Goal: Task Accomplishment & Management: Use online tool/utility

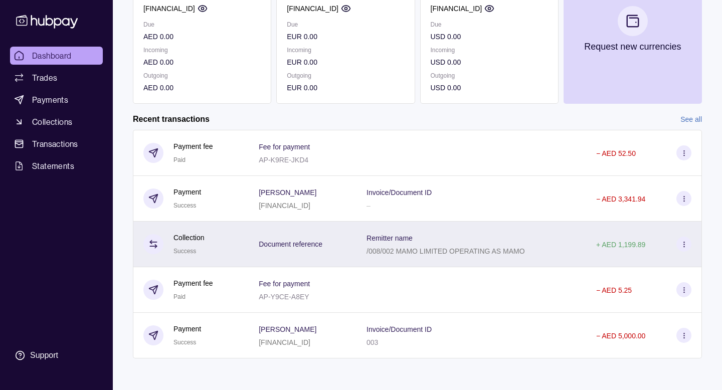
scroll to position [143, 0]
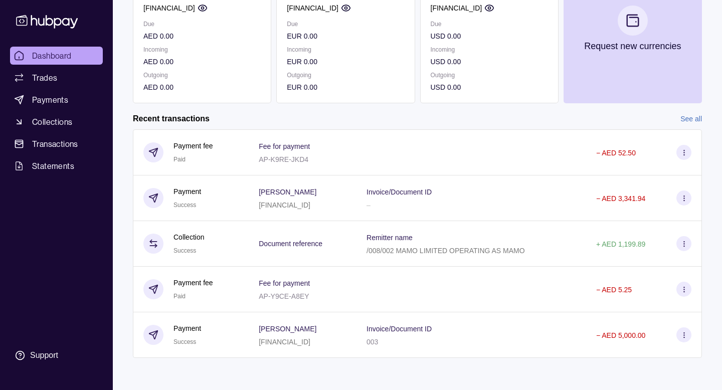
click at [682, 111] on section "Add funds AED 595,483.00 AE050960000536060000565 Due AED 0.00 Incoming AED 0.00…" at bounding box center [417, 144] width 609 height 467
click at [690, 116] on link "See all" at bounding box center [692, 118] width 22 height 11
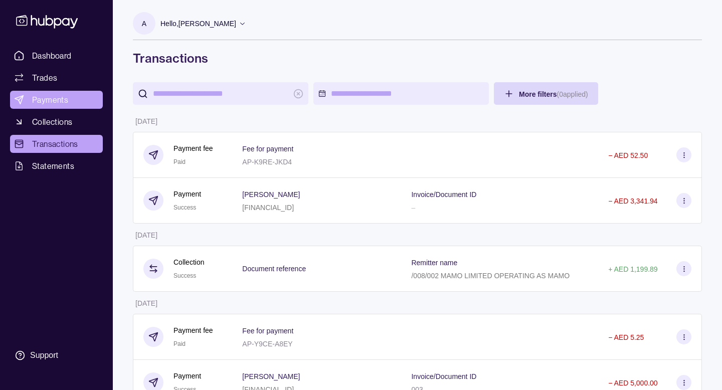
click at [59, 101] on span "Payments" at bounding box center [50, 100] width 36 height 12
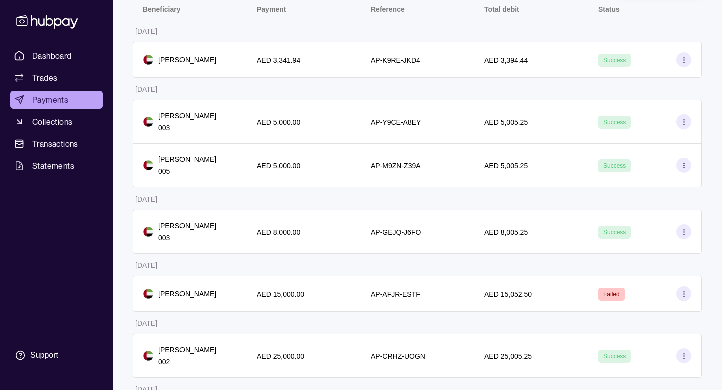
scroll to position [194, 0]
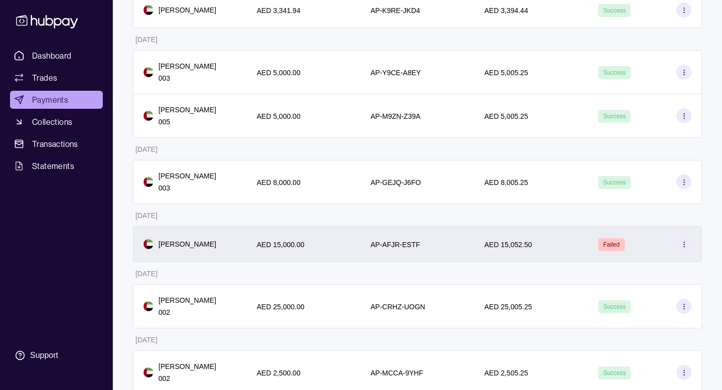
click at [677, 252] on section at bounding box center [684, 244] width 15 height 15
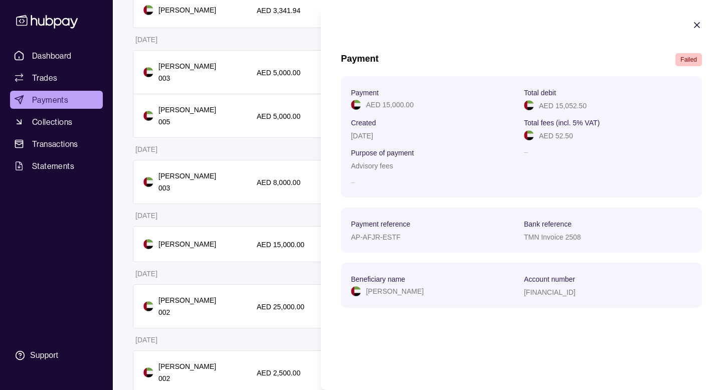
click at [695, 25] on icon "button" at bounding box center [697, 25] width 10 height 10
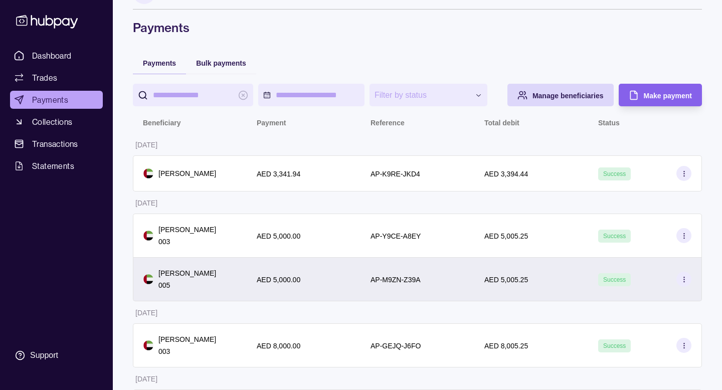
scroll to position [0, 0]
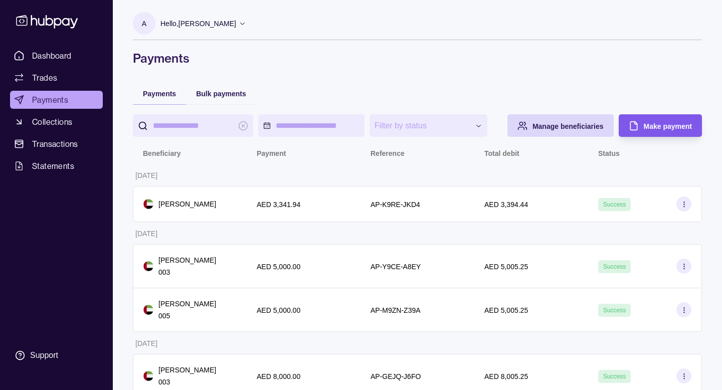
click at [664, 130] on span "Make payment" at bounding box center [668, 126] width 48 height 8
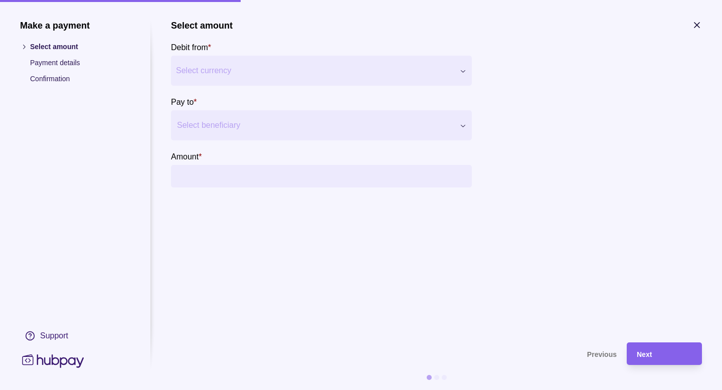
click at [236, 125] on div at bounding box center [315, 125] width 276 height 14
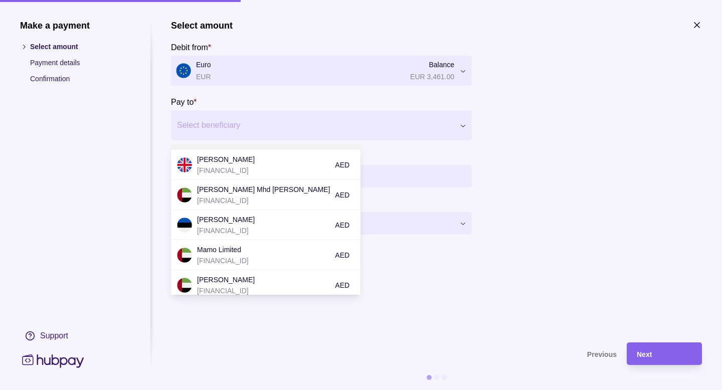
scroll to position [114, 0]
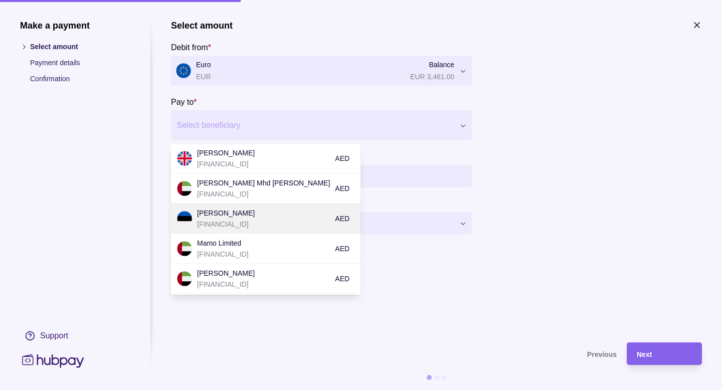
click at [257, 213] on p "[PERSON_NAME]" at bounding box center [263, 213] width 133 height 11
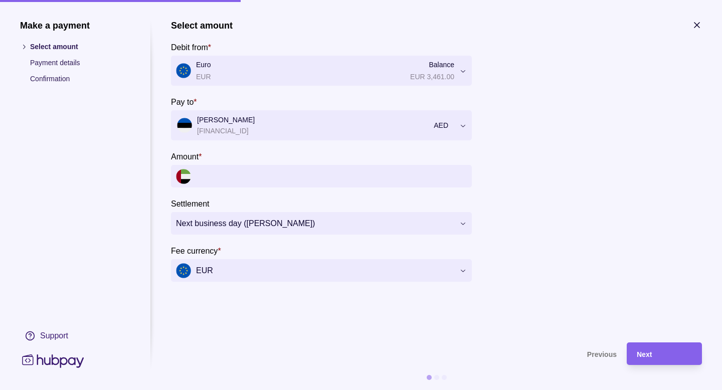
click at [254, 127] on div at bounding box center [315, 125] width 276 height 14
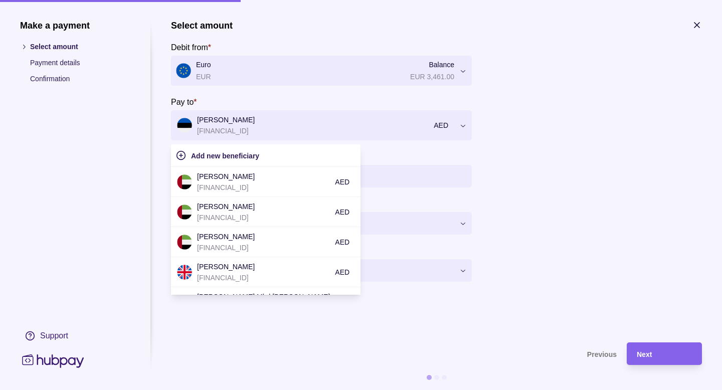
click at [695, 23] on icon "button" at bounding box center [697, 25] width 5 height 5
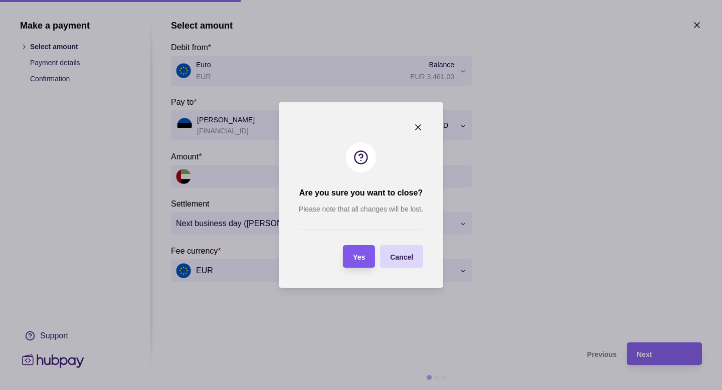
click at [358, 267] on div "Yes" at bounding box center [351, 256] width 27 height 23
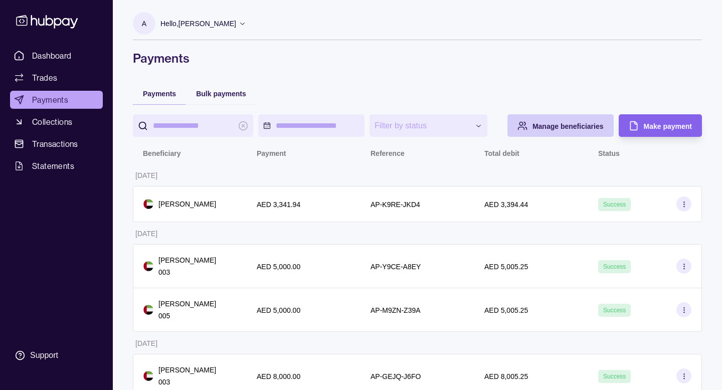
click at [561, 130] on span "Manage beneficiaries" at bounding box center [568, 126] width 71 height 8
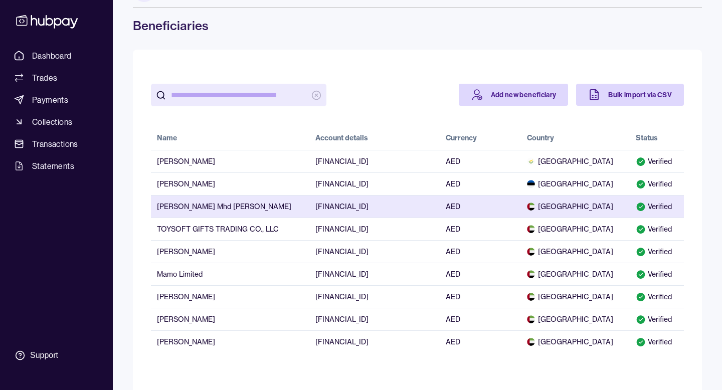
scroll to position [38, 0]
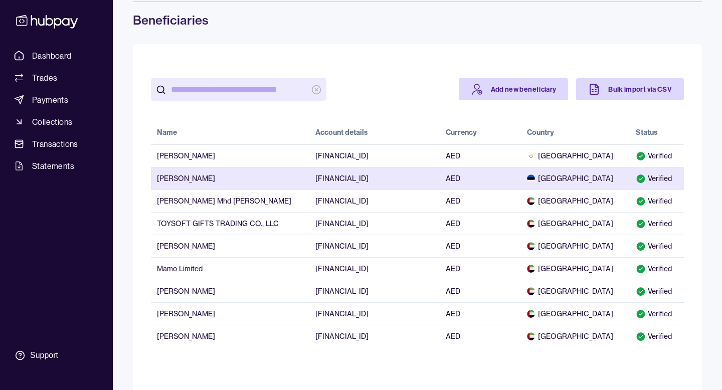
click at [611, 177] on span "[GEOGRAPHIC_DATA]" at bounding box center [575, 179] width 96 height 10
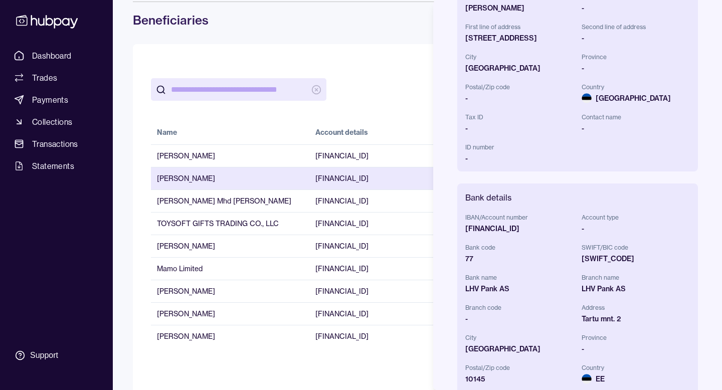
scroll to position [240, 0]
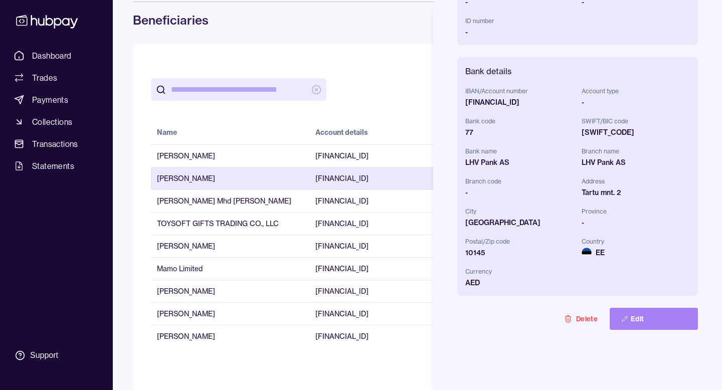
click at [634, 313] on button "Edit" at bounding box center [654, 319] width 88 height 22
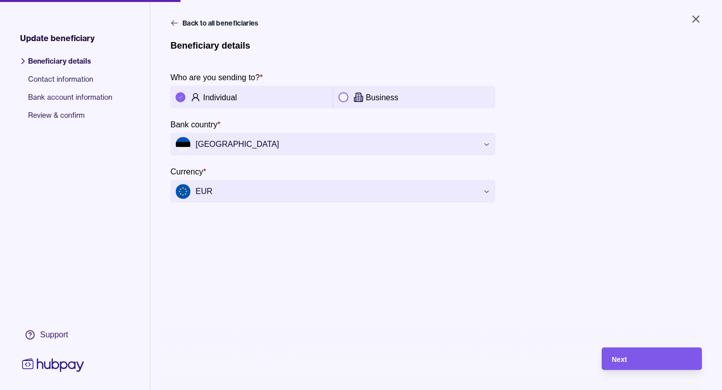
click at [624, 354] on div "Next" at bounding box center [652, 359] width 80 height 12
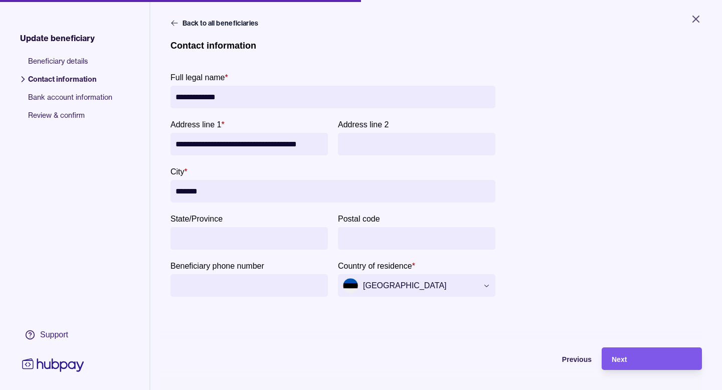
click at [626, 364] on div "Next" at bounding box center [652, 359] width 80 height 12
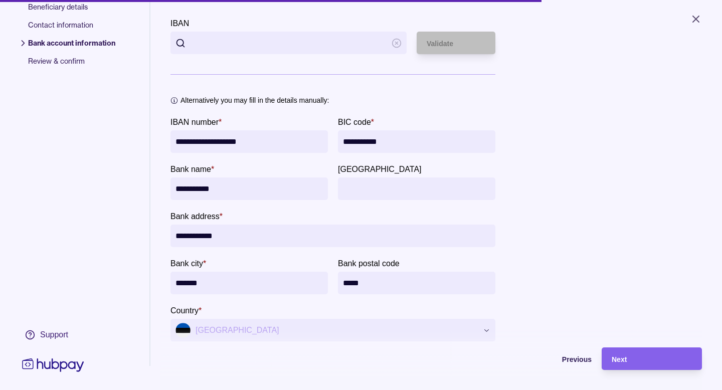
scroll to position [77, 0]
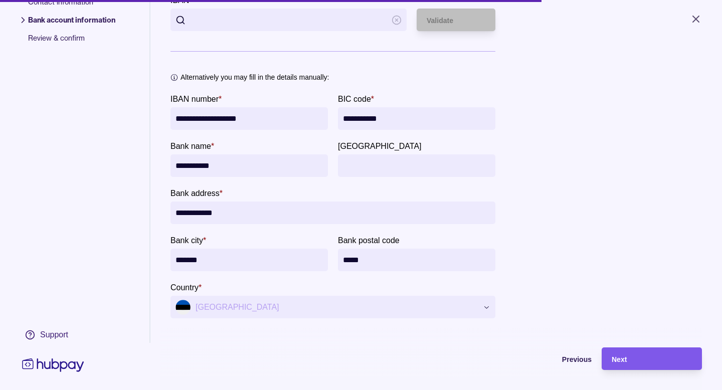
click at [609, 356] on div "Next" at bounding box center [644, 359] width 95 height 23
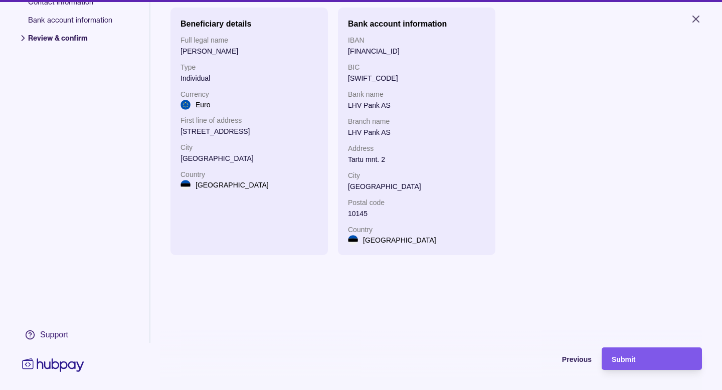
click at [624, 352] on div "Submit" at bounding box center [644, 359] width 95 height 23
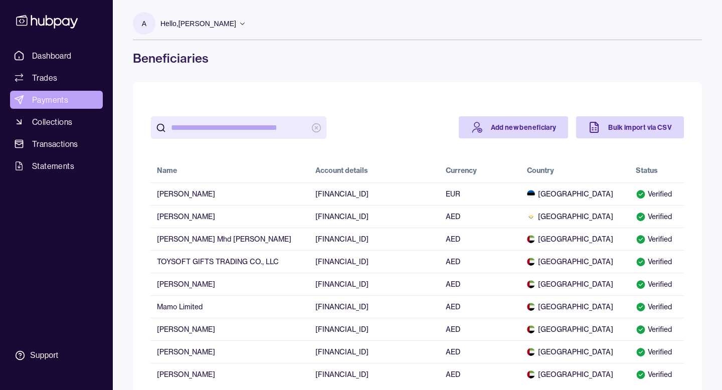
click at [65, 105] on span "Payments" at bounding box center [50, 100] width 36 height 12
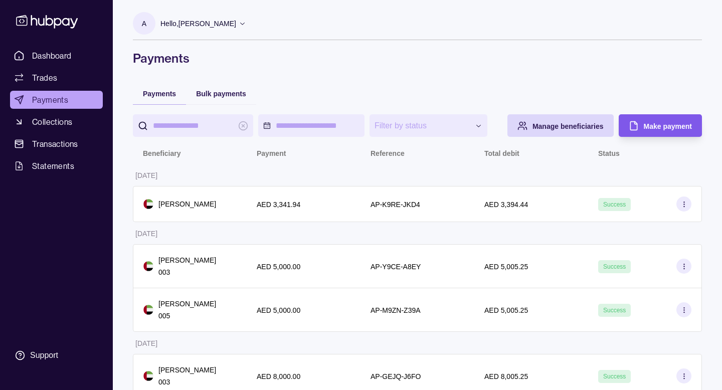
click at [643, 137] on div "Make payment" at bounding box center [653, 125] width 78 height 23
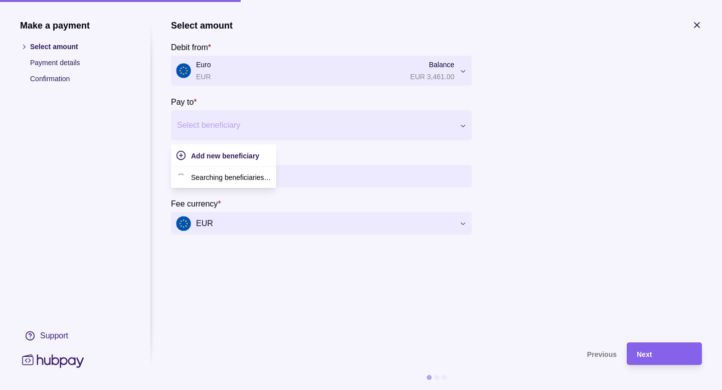
click at [215, 136] on div "Select beneficiary" at bounding box center [321, 125] width 301 height 30
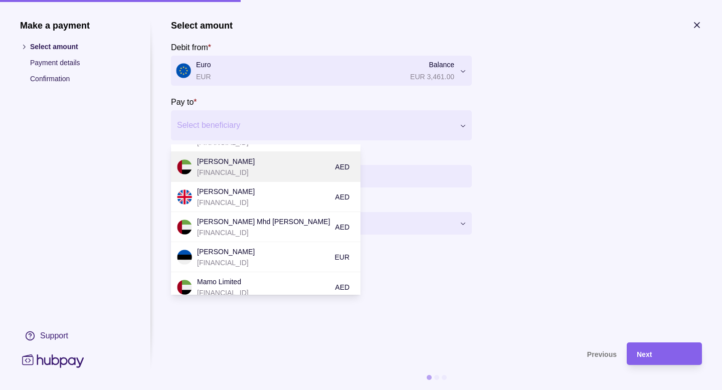
scroll to position [84, 0]
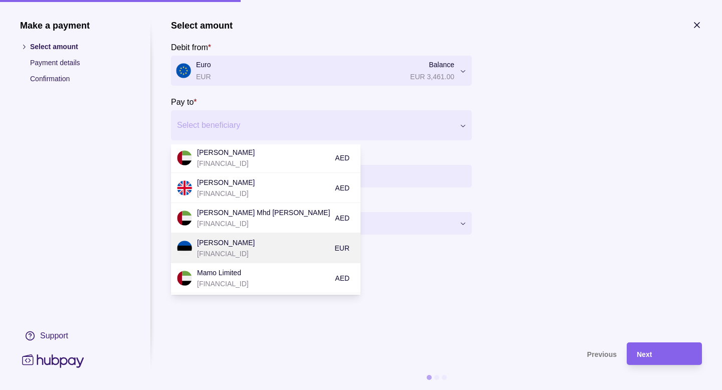
click at [226, 237] on p "[PERSON_NAME]" at bounding box center [263, 242] width 133 height 11
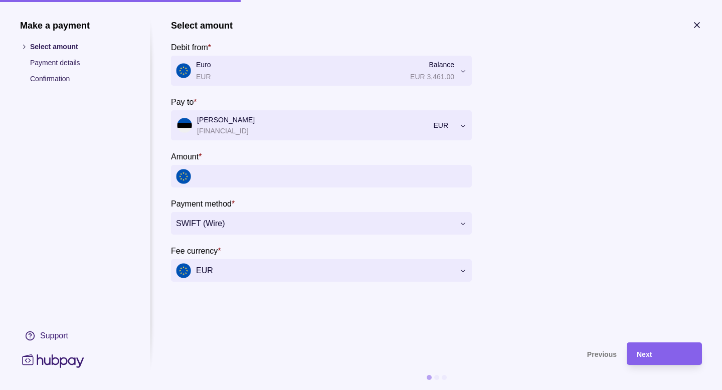
click at [286, 176] on input "Amount *" at bounding box center [331, 176] width 271 height 23
click at [263, 179] on input "Amount *" at bounding box center [331, 176] width 271 height 23
click at [245, 177] on input "Amount *" at bounding box center [331, 176] width 271 height 23
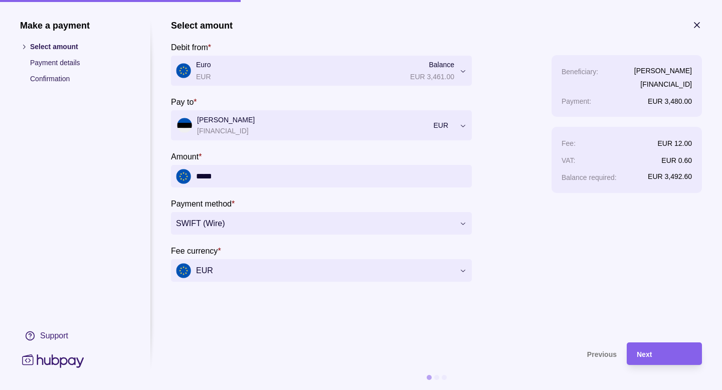
type input "*****"
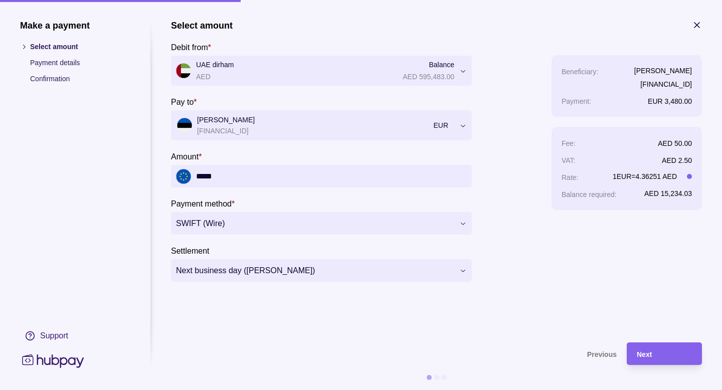
click at [698, 23] on icon "button" at bounding box center [697, 25] width 10 height 10
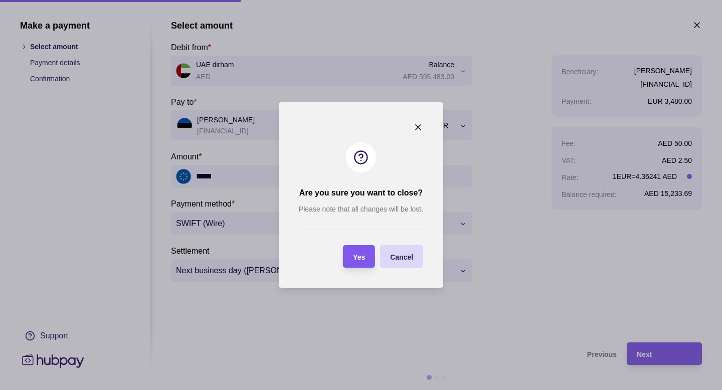
click at [362, 257] on span "Yes" at bounding box center [359, 257] width 12 height 8
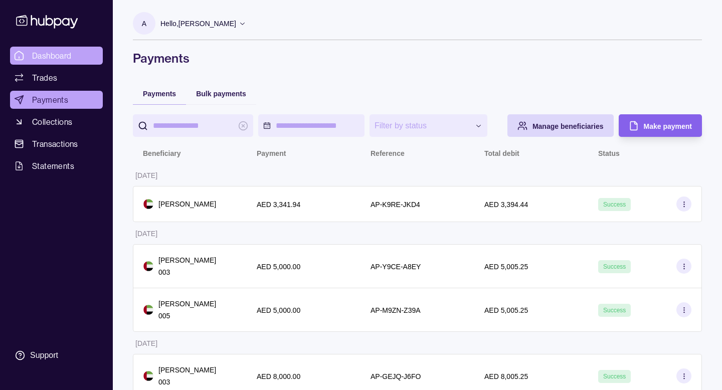
click at [52, 53] on span "Dashboard" at bounding box center [52, 56] width 40 height 12
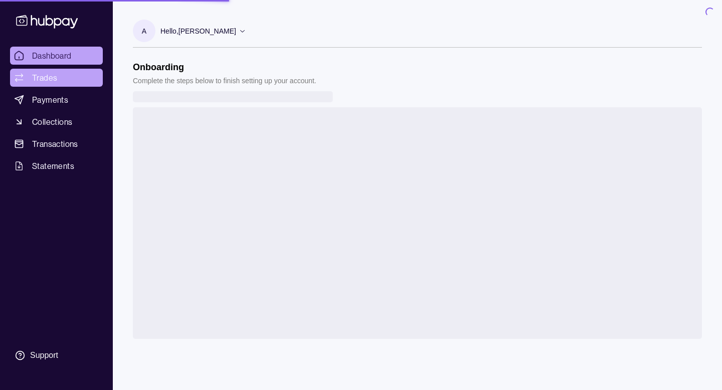
click at [46, 79] on span "Trades" at bounding box center [44, 78] width 25 height 12
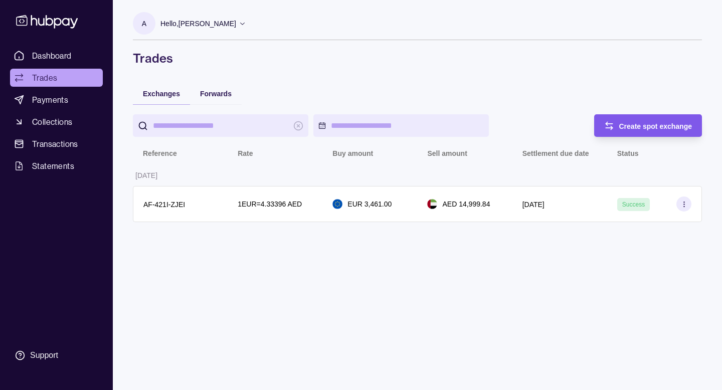
click at [631, 123] on span "Create spot exchange" at bounding box center [655, 126] width 73 height 8
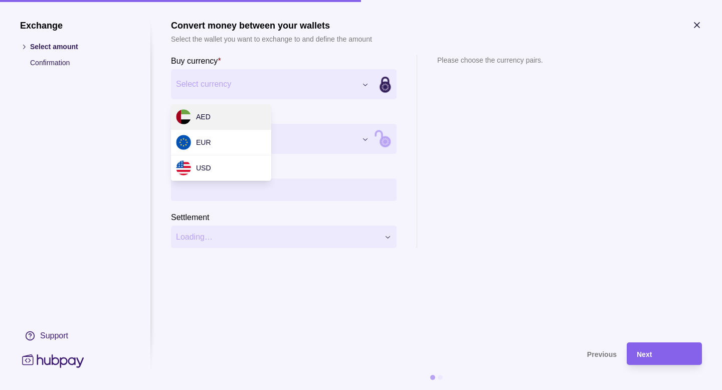
click at [275, 390] on div "Exchange Select amount Confirmation Support Convert money between your wallets …" at bounding box center [361, 390] width 722 height 0
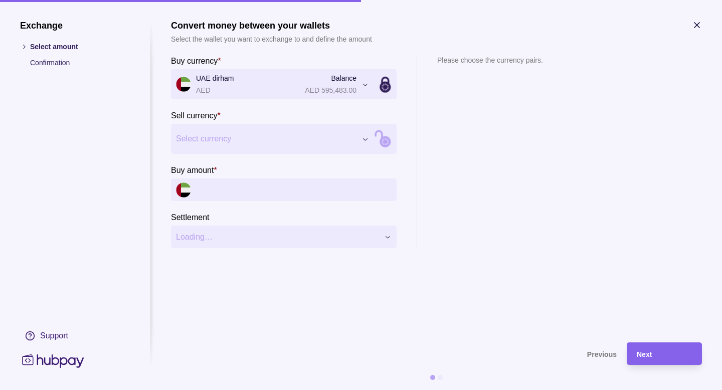
click at [248, 390] on div "Exchange Select amount Confirmation Support Convert money between your wallets …" at bounding box center [361, 390] width 722 height 0
click at [263, 390] on div "Exchange Select amount Confirmation Support Convert money between your wallets …" at bounding box center [361, 390] width 722 height 0
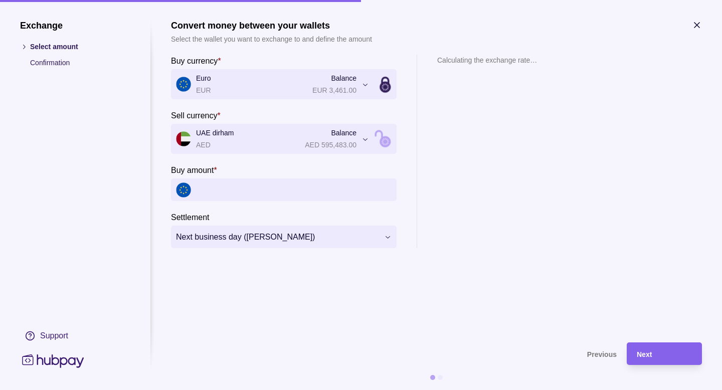
click at [254, 189] on input "Buy amount *" at bounding box center [294, 190] width 196 height 23
type input "**"
click at [376, 390] on div "**********" at bounding box center [361, 390] width 722 height 0
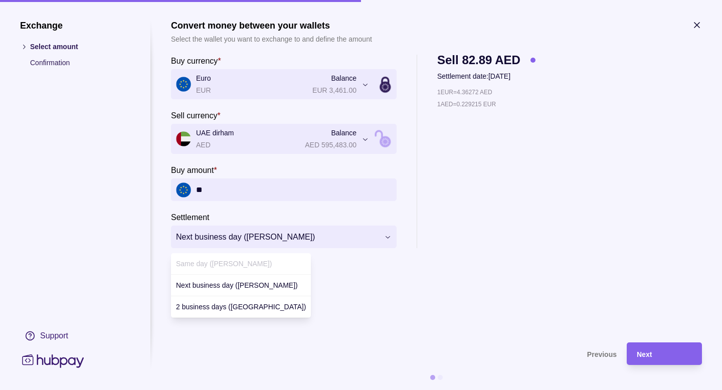
click at [242, 262] on div "Same day ([PERSON_NAME])" at bounding box center [241, 264] width 140 height 22
click at [202, 263] on span "Same day ([PERSON_NAME])" at bounding box center [224, 264] width 96 height 8
click at [322, 390] on div "**********" at bounding box center [361, 390] width 722 height 0
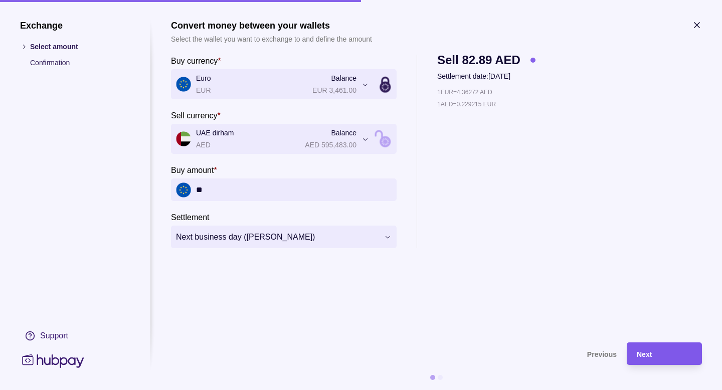
click at [650, 351] on span "Next" at bounding box center [644, 355] width 15 height 8
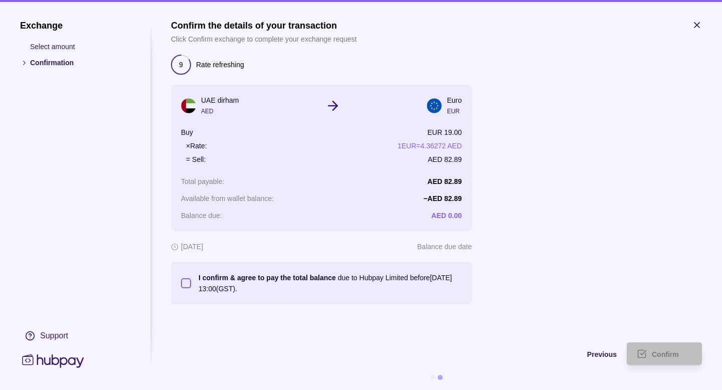
click at [251, 284] on p "I confirm & agree to pay the total balance due to Hubpay Limited before [DATE] …" at bounding box center [330, 283] width 263 height 22
click at [191, 284] on button "I confirm & agree to pay the total balance due to Hubpay Limited before [DATE] …" at bounding box center [186, 283] width 10 height 10
click at [649, 353] on div "Confirm" at bounding box center [657, 354] width 70 height 23
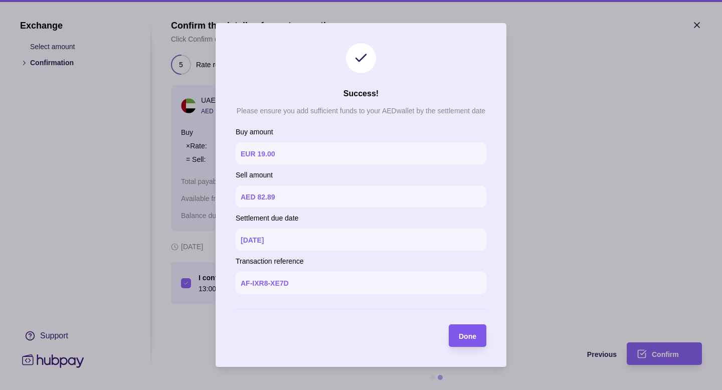
click at [467, 339] on span "Done" at bounding box center [468, 336] width 18 height 8
